Goal: Navigation & Orientation: Find specific page/section

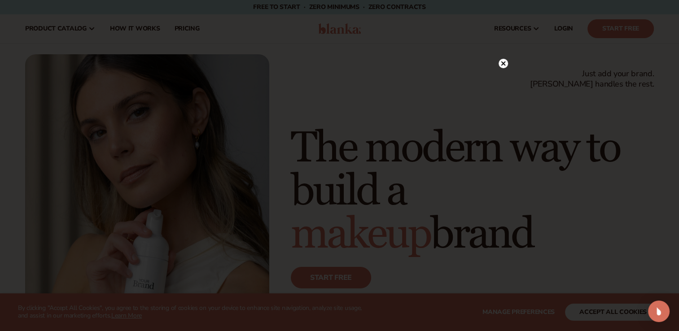
click at [503, 64] on icon at bounding box center [503, 63] width 4 height 4
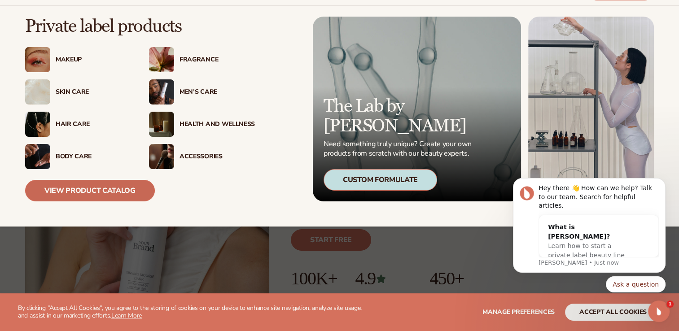
scroll to position [90, 0]
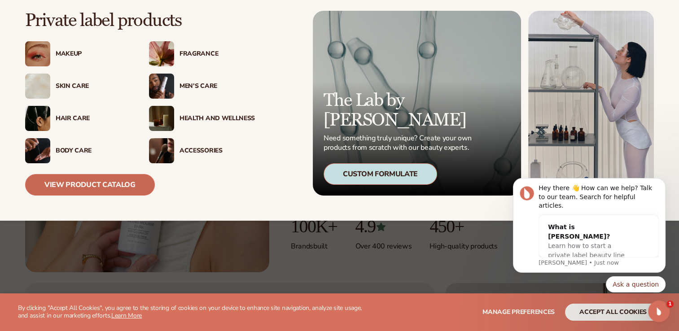
click at [117, 189] on link "View Product Catalog" at bounding box center [90, 185] width 130 height 22
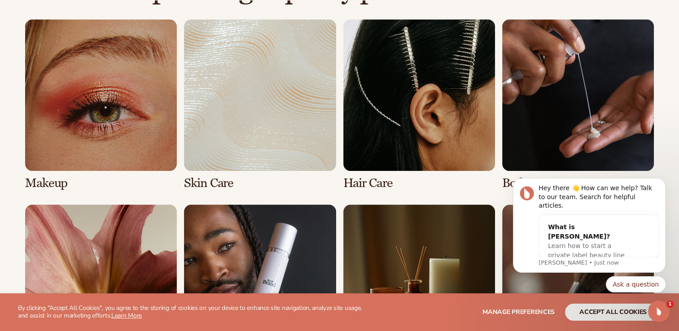
scroll to position [741, 0]
